Goal: Task Accomplishment & Management: Manage account settings

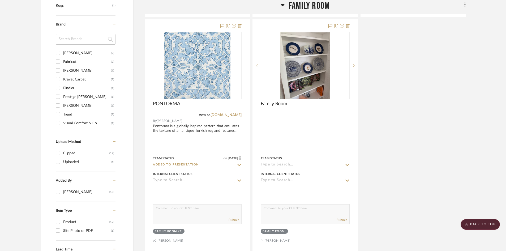
scroll to position [374, 0]
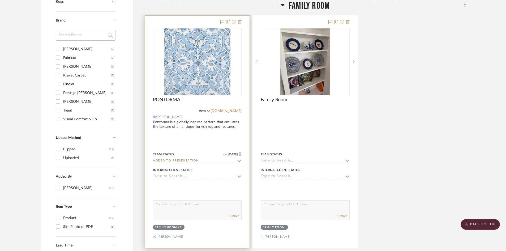
click at [188, 161] on input "Added to Presentation" at bounding box center [194, 160] width 82 height 5
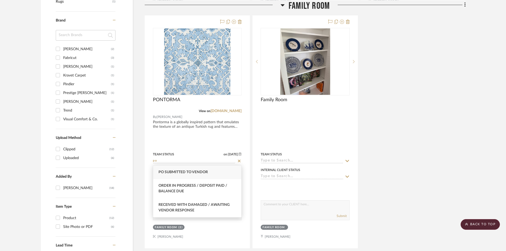
type input "po"
click at [191, 170] on div "PO Submitted to Vendor" at bounding box center [197, 172] width 88 height 14
type input "[DATE]"
type input "PO Submitted to Vendor"
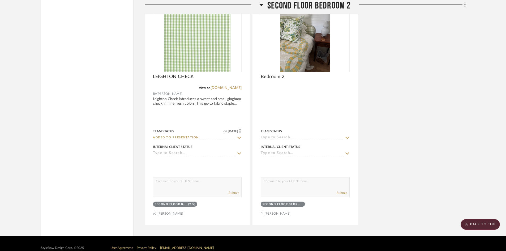
scroll to position [1940, 0]
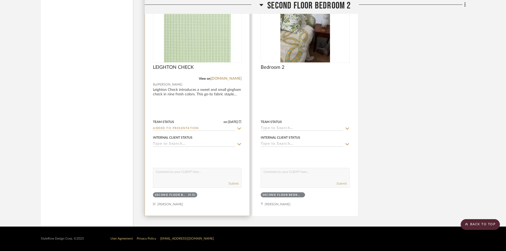
click at [203, 128] on input "Added to Presentation" at bounding box center [194, 128] width 82 height 5
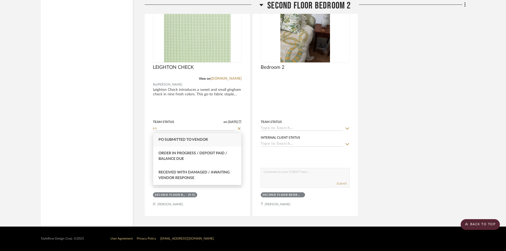
type input "po"
click at [192, 141] on span "PO Submitted to Vendor" at bounding box center [182, 140] width 49 height 4
type input "[DATE]"
type input "PO Submitted to Vendor"
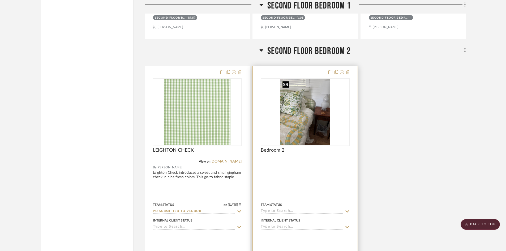
scroll to position [1887, 0]
